Goal: Navigation & Orientation: Find specific page/section

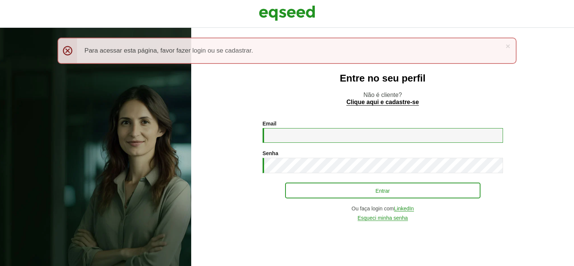
type input "**********"
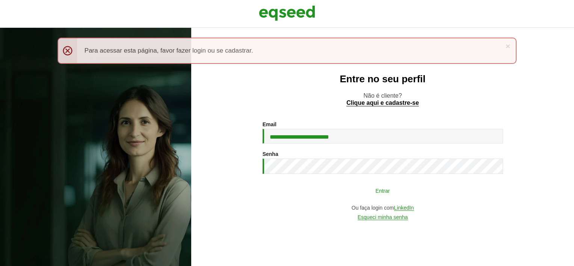
click at [361, 189] on button "Entrar" at bounding box center [382, 190] width 195 height 14
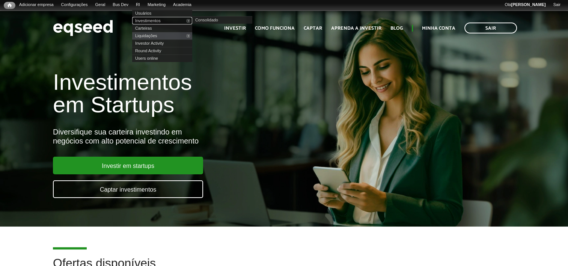
click at [154, 21] on link "Investimentos" at bounding box center [162, 21] width 60 height 8
